Goal: Task Accomplishment & Management: Manage account settings

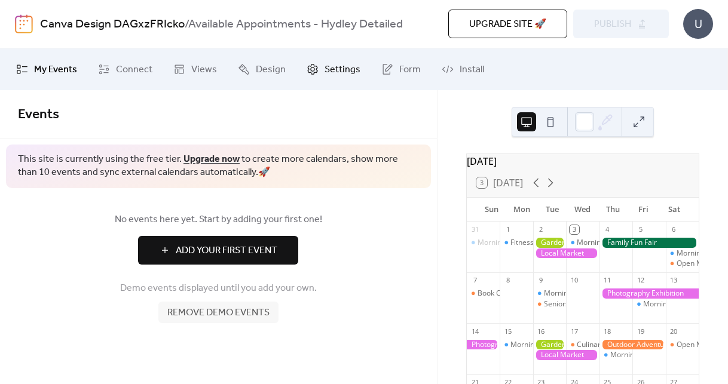
click at [343, 70] on span "Settings" at bounding box center [342, 70] width 36 height 14
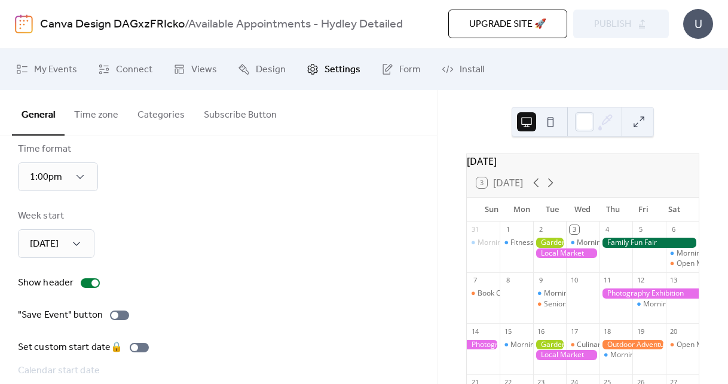
scroll to position [88, 0]
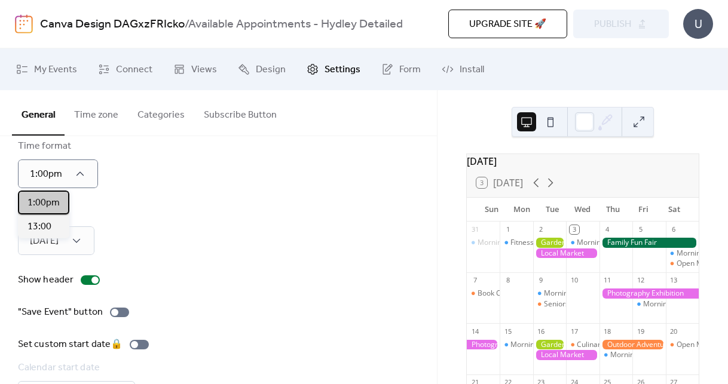
click at [50, 204] on span "1:00pm" at bounding box center [43, 203] width 32 height 14
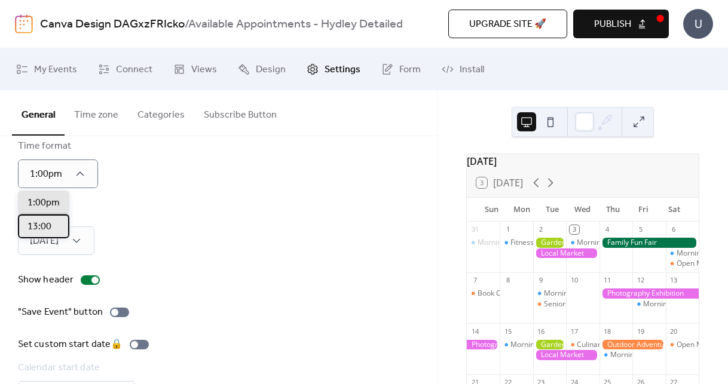
click at [51, 228] on div "13:00" at bounding box center [43, 226] width 51 height 24
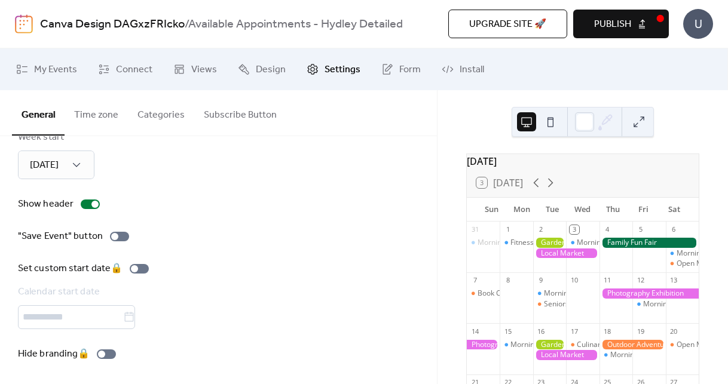
scroll to position [165, 0]
click at [115, 234] on div at bounding box center [114, 235] width 7 height 7
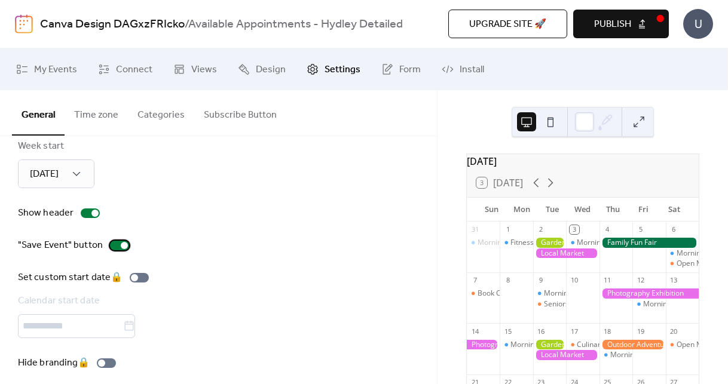
scroll to position [0, 0]
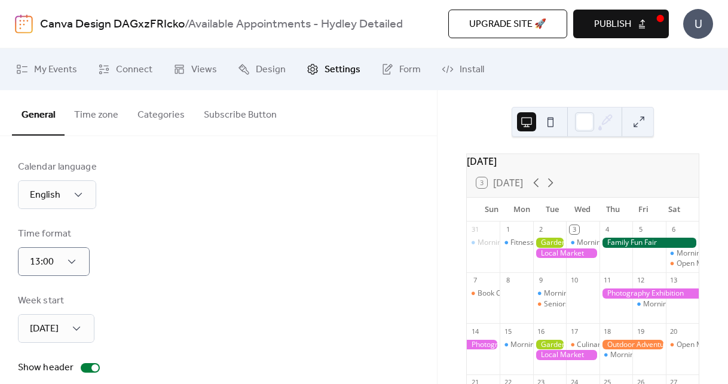
click at [100, 117] on button "Time zone" at bounding box center [96, 112] width 63 height 44
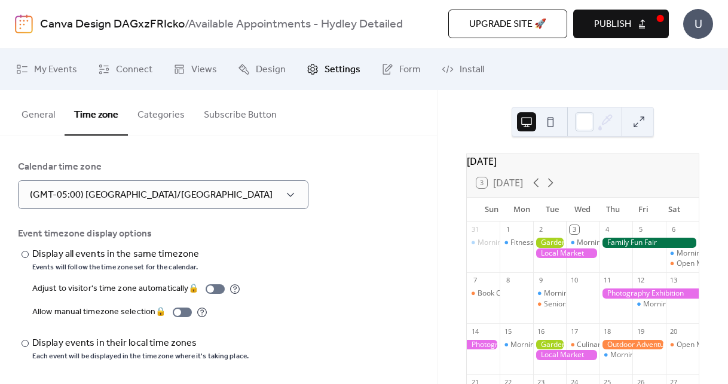
scroll to position [1, 0]
click at [158, 111] on button "Categories" at bounding box center [161, 112] width 66 height 44
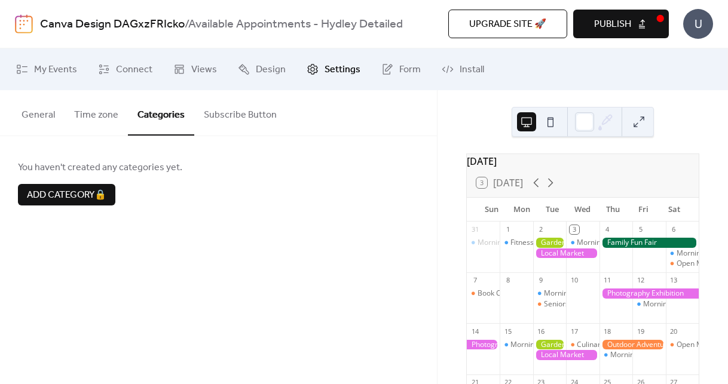
click at [233, 119] on button "Subscribe Button" at bounding box center [240, 112] width 92 height 44
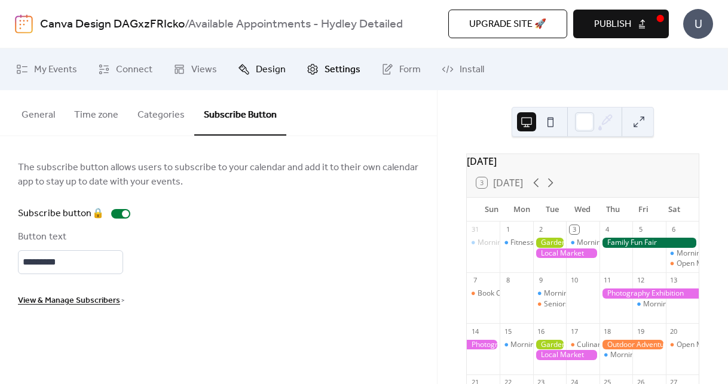
click at [266, 69] on span "Design" at bounding box center [271, 70] width 30 height 14
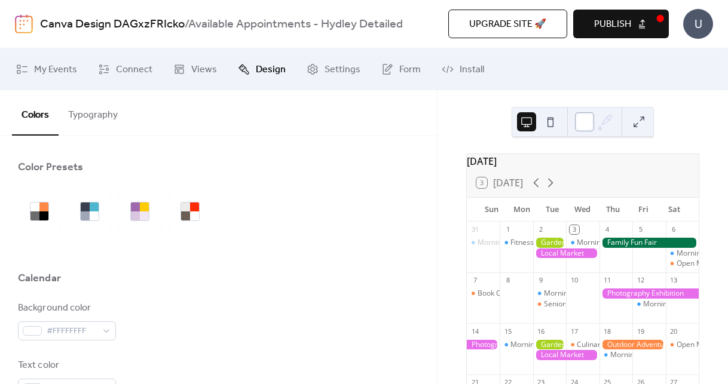
click at [587, 123] on div at bounding box center [584, 121] width 19 height 19
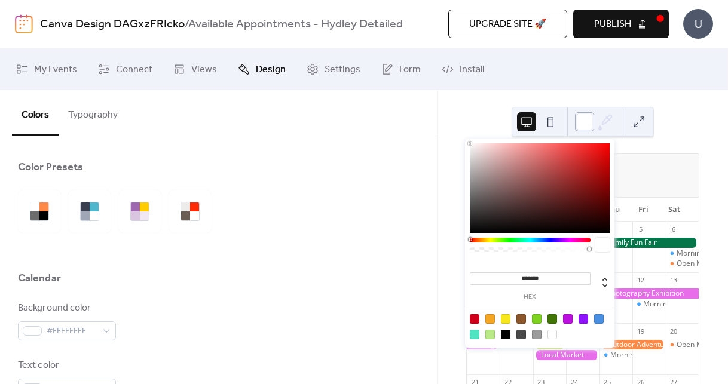
click at [587, 123] on div at bounding box center [584, 121] width 19 height 19
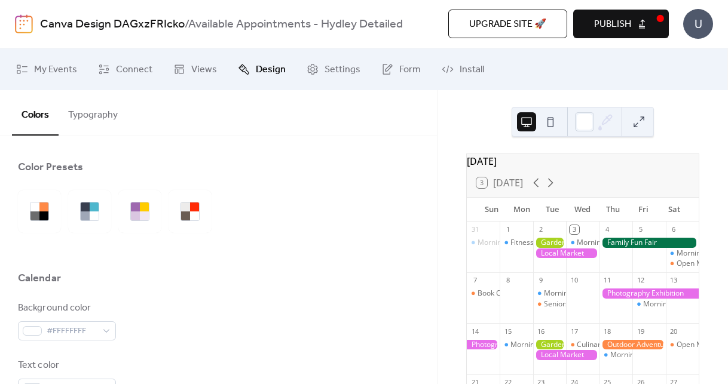
click at [99, 115] on button "Typography" at bounding box center [93, 112] width 69 height 44
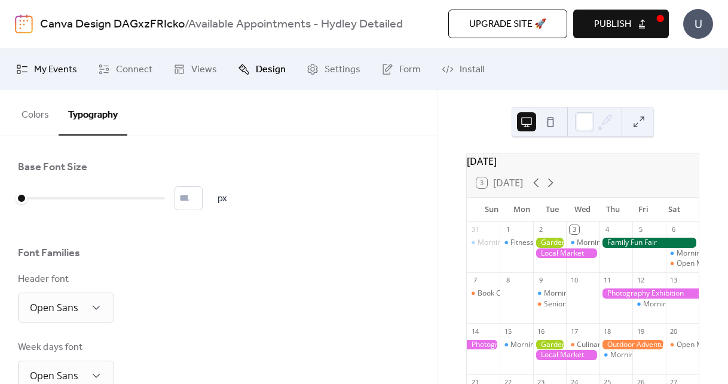
click at [53, 67] on span "My Events" at bounding box center [55, 70] width 43 height 14
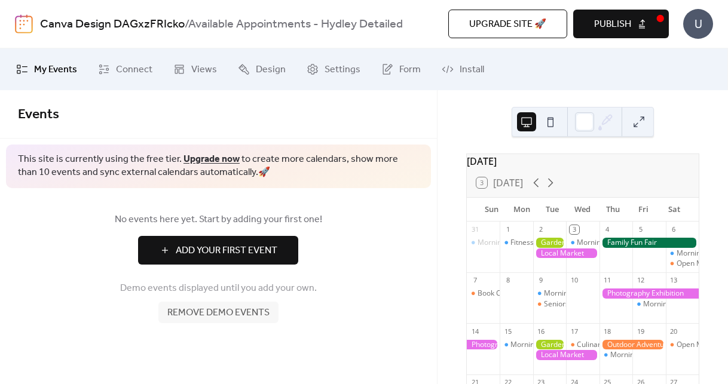
click at [229, 313] on span "Remove demo events" at bounding box center [218, 313] width 102 height 14
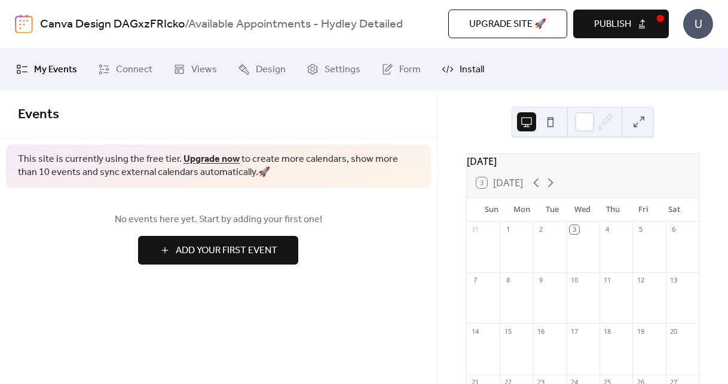
click at [469, 67] on span "Install" at bounding box center [471, 70] width 24 height 14
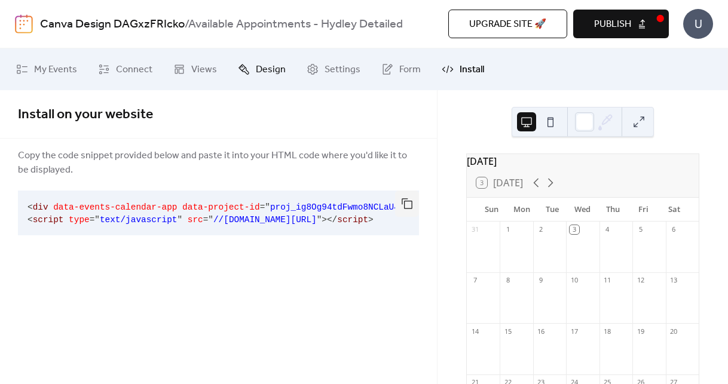
click at [260, 70] on span "Design" at bounding box center [271, 70] width 30 height 14
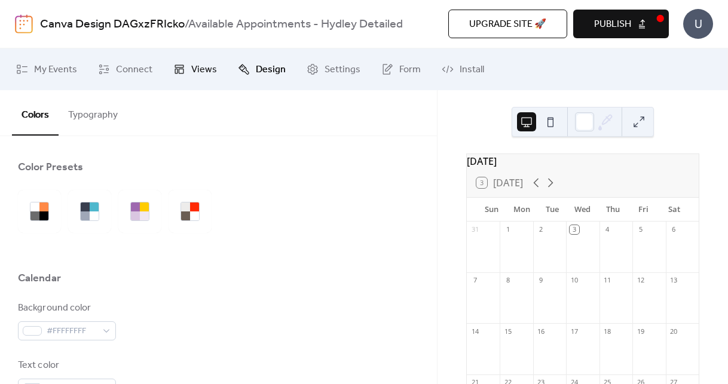
click at [205, 72] on span "Views" at bounding box center [204, 70] width 26 height 14
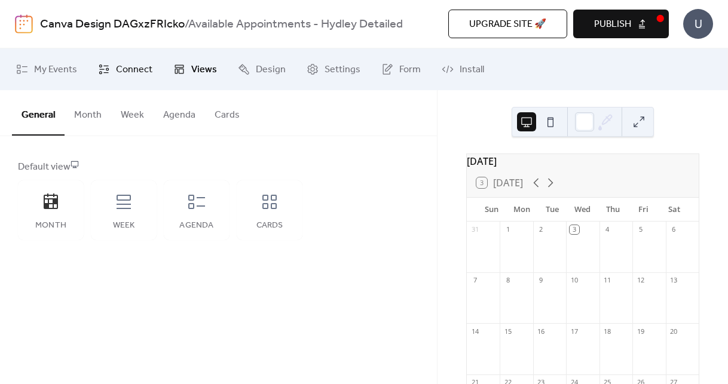
click at [152, 71] on link "Connect" at bounding box center [125, 69] width 72 height 32
